Goal: Task Accomplishment & Management: Use online tool/utility

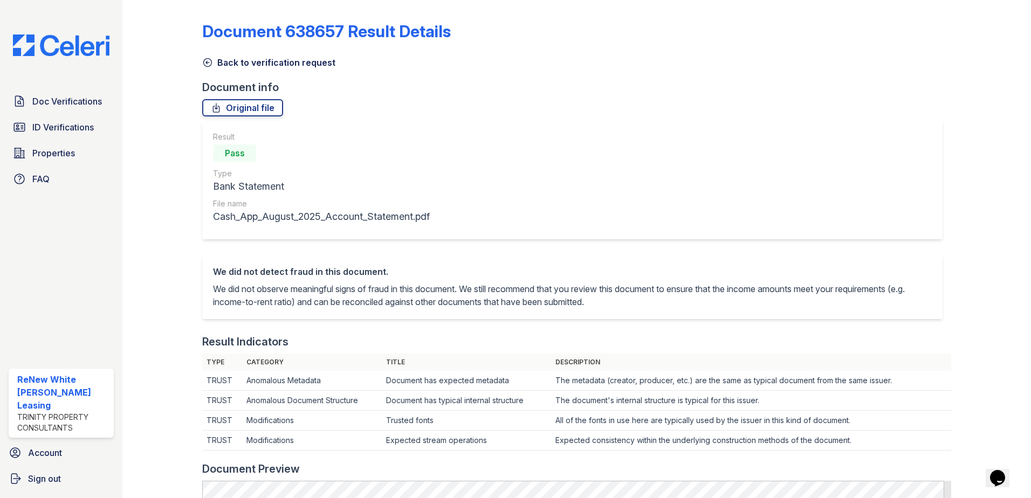
scroll to position [216, 0]
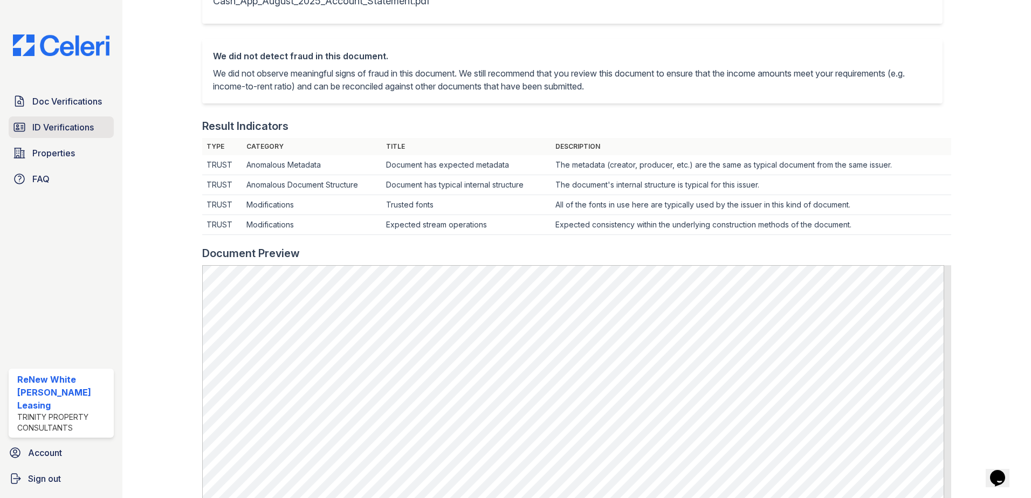
click at [88, 122] on span "ID Verifications" at bounding box center [62, 127] width 61 height 13
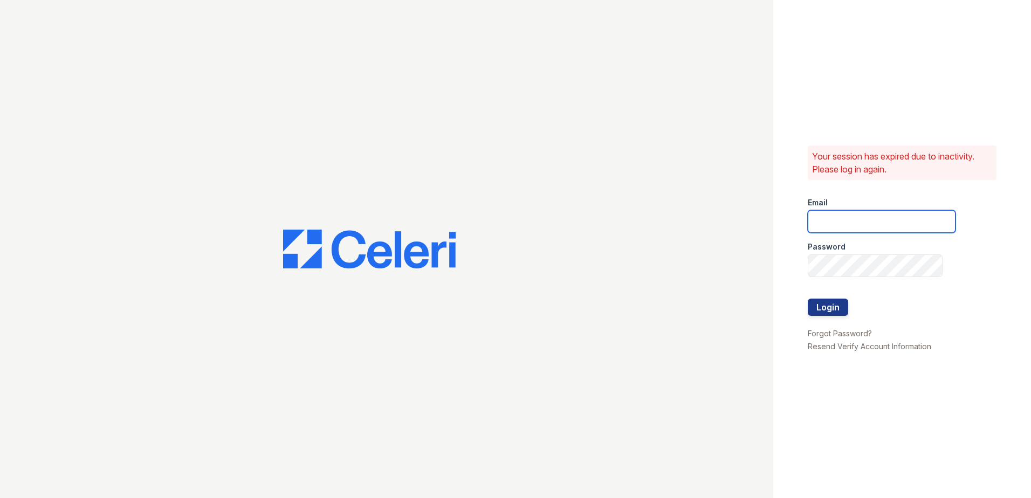
type input "[EMAIL_ADDRESS][DOMAIN_NAME]"
click at [846, 309] on button "Login" at bounding box center [828, 307] width 40 height 17
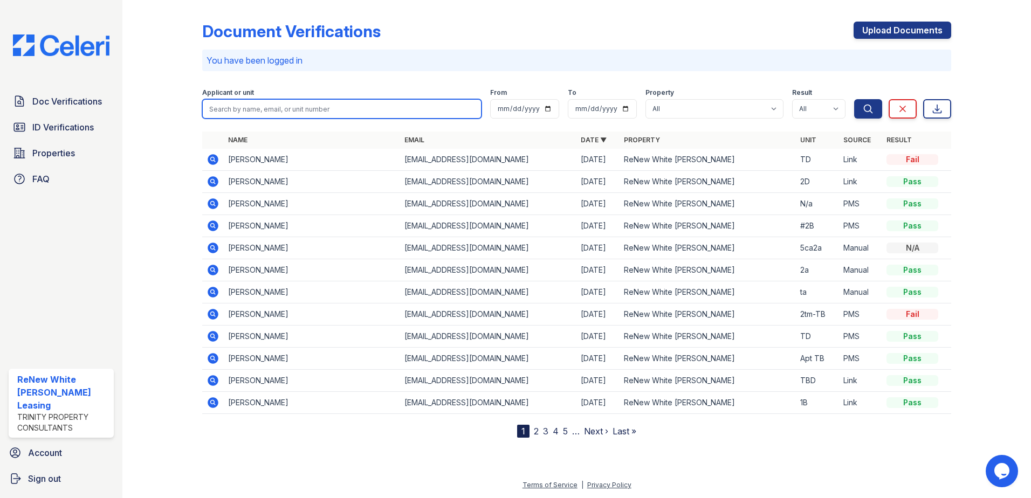
click at [296, 106] on input "search" at bounding box center [341, 108] width 279 height 19
type input "broadnex"
click at [854, 99] on button "Search" at bounding box center [868, 108] width 28 height 19
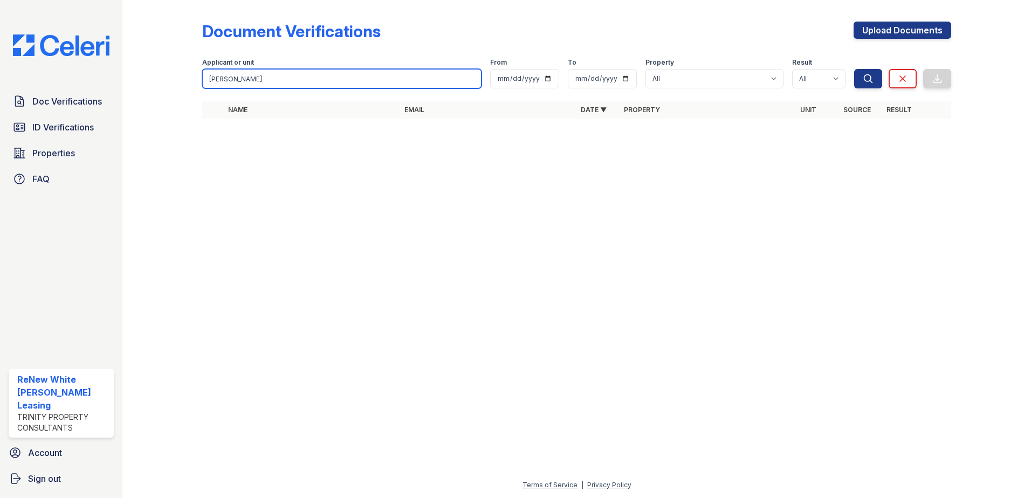
drag, startPoint x: 345, startPoint y: 74, endPoint x: 252, endPoint y: 72, distance: 92.3
click at [261, 72] on input "broadnex" at bounding box center [341, 78] width 279 height 19
type input "b"
type input "latoya"
click at [854, 69] on button "Search" at bounding box center [868, 78] width 28 height 19
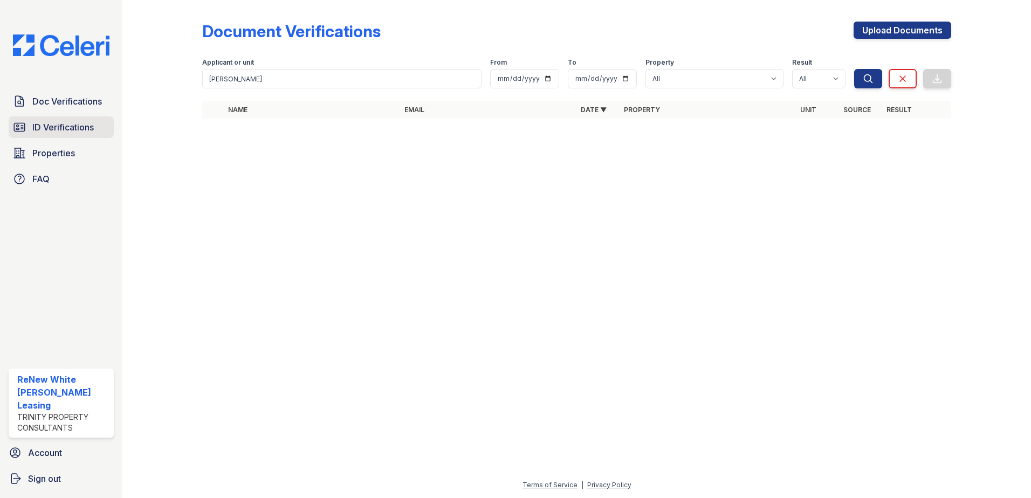
click at [60, 133] on span "ID Verifications" at bounding box center [62, 127] width 61 height 13
